Goal: Navigation & Orientation: Find specific page/section

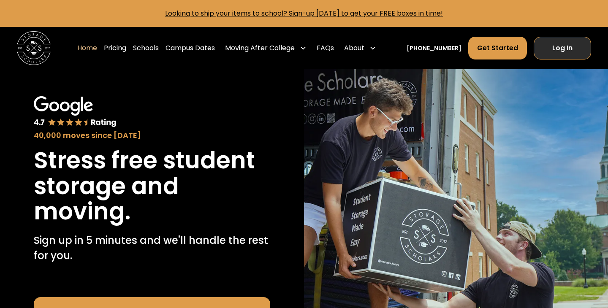
click at [564, 51] on link "Log In" at bounding box center [561, 48] width 57 height 23
click at [181, 49] on link "Pricing" at bounding box center [171, 48] width 22 height 24
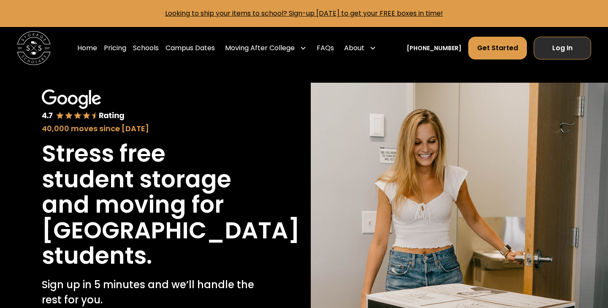
click at [572, 42] on link "Log In" at bounding box center [561, 48] width 57 height 23
